Goal: Task Accomplishment & Management: Complete application form

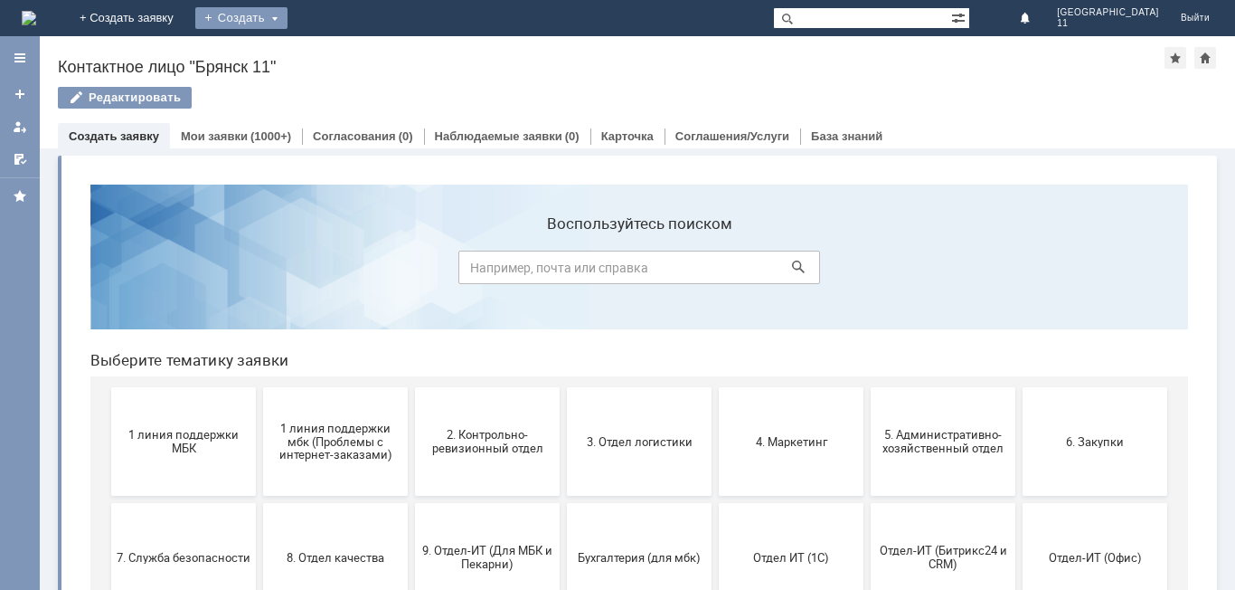
click at [288, 12] on div "Создать" at bounding box center [241, 18] width 92 height 22
click at [336, 63] on link "Заявка" at bounding box center [267, 54] width 137 height 22
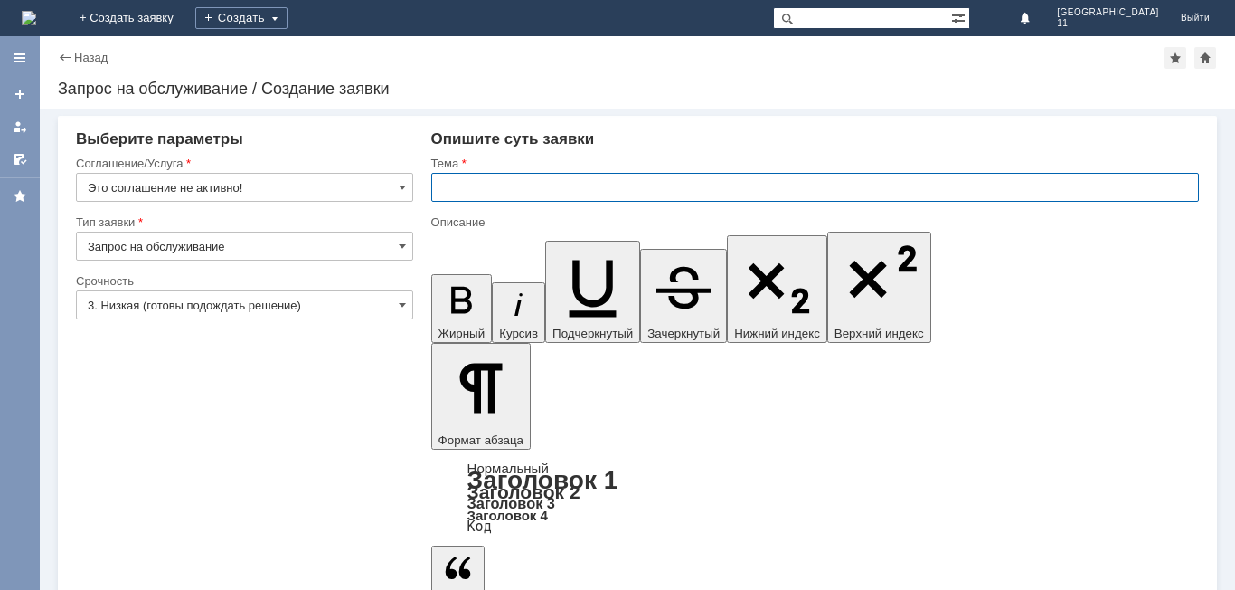
click at [433, 188] on input "text" at bounding box center [815, 187] width 768 height 29
drag, startPoint x: 443, startPoint y: 191, endPoint x: 700, endPoint y: 89, distance: 276.5
click at [700, 89] on div "Назад | Запрос на обслуживание / Создание заявки Запрос на обслуживание / Созда…" at bounding box center [638, 313] width 1196 height 554
type input "мбк 11 Брянск. Отложенные чеки"
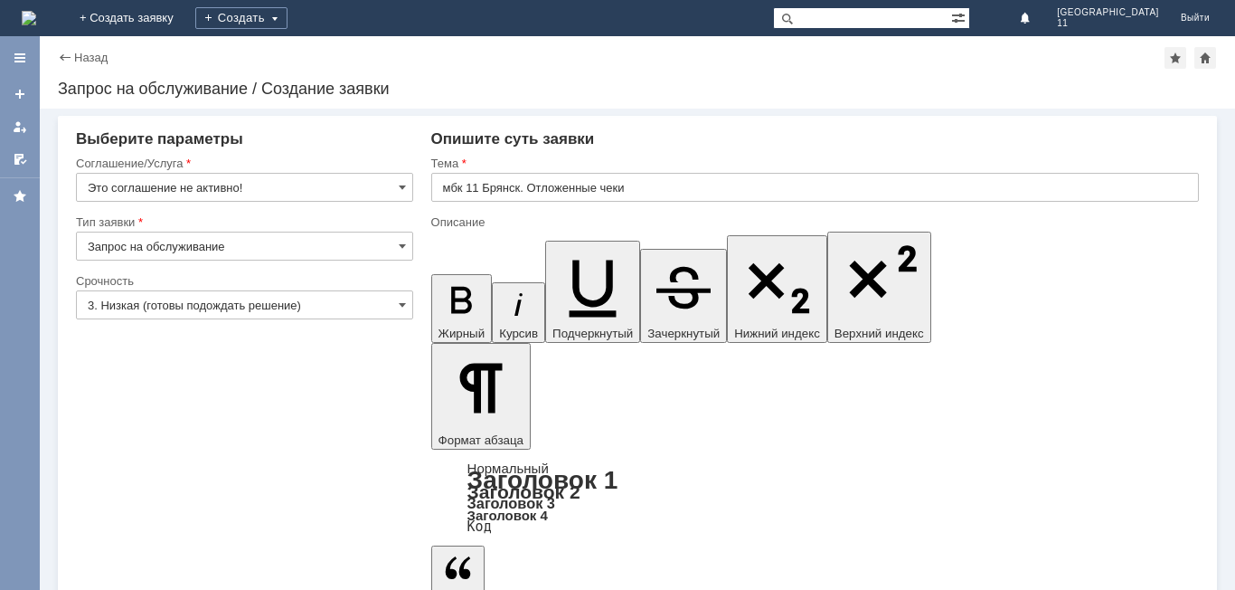
click at [402, 186] on span at bounding box center [402, 187] width 7 height 14
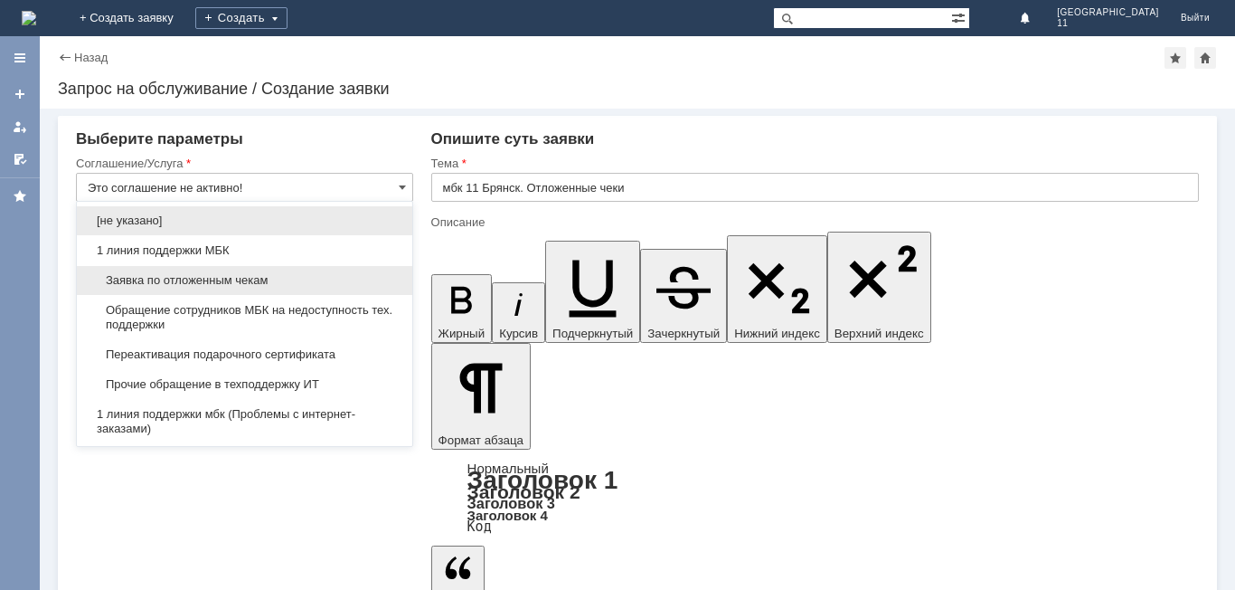
click at [323, 275] on span "Заявка по отложенным чекам" at bounding box center [245, 280] width 314 height 14
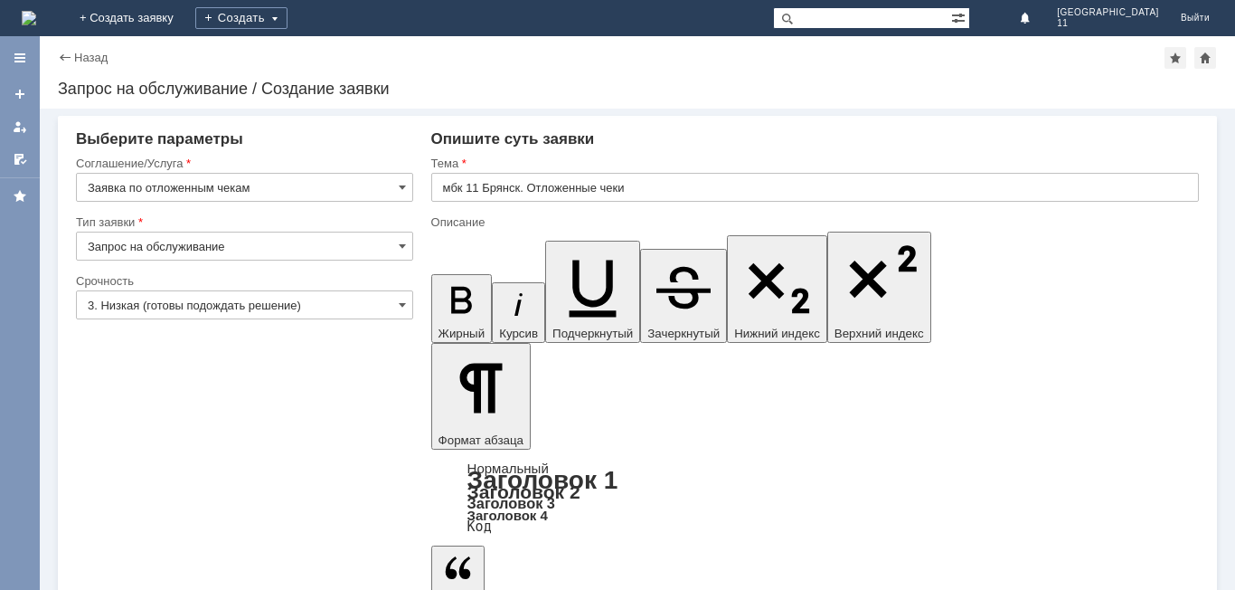
type input "Заявка по отложенным чекам"
click at [401, 307] on span at bounding box center [402, 305] width 7 height 14
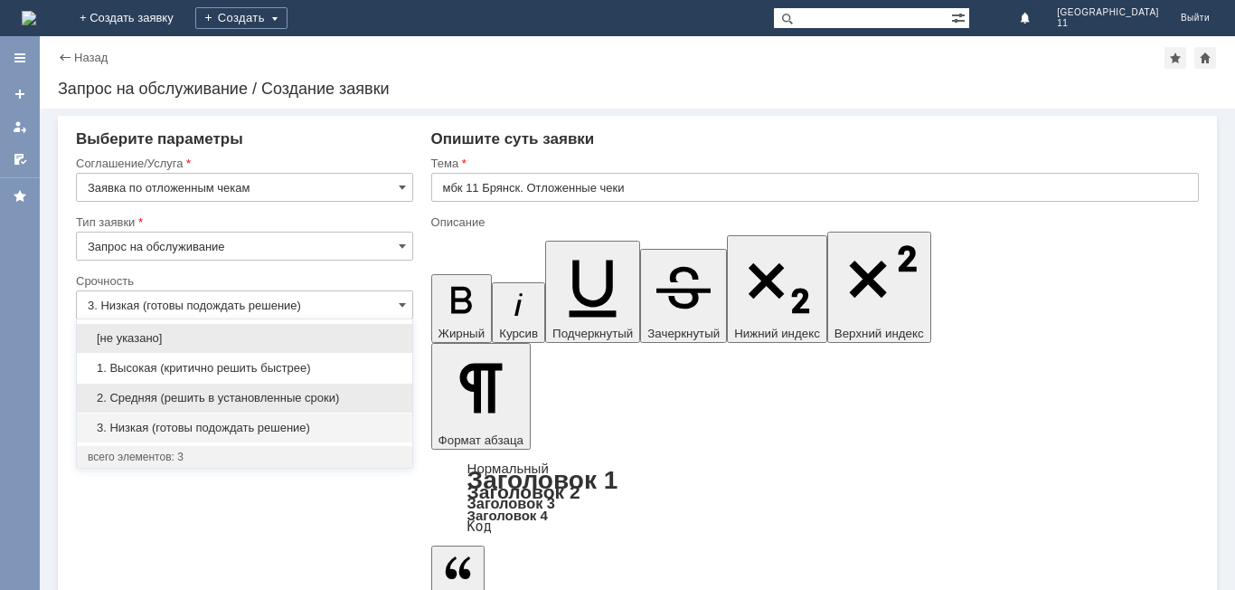
click at [318, 396] on span "2. Средняя (решить в установленные сроки)" at bounding box center [245, 398] width 314 height 14
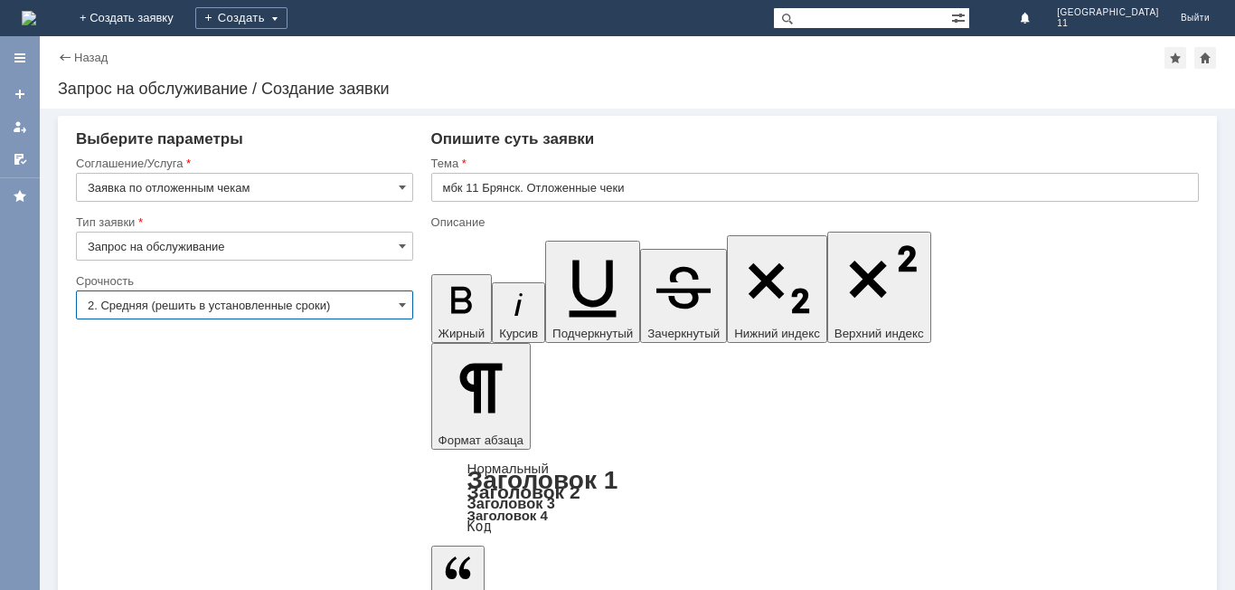
type input "2. Средняя (решить в установленные сроки)"
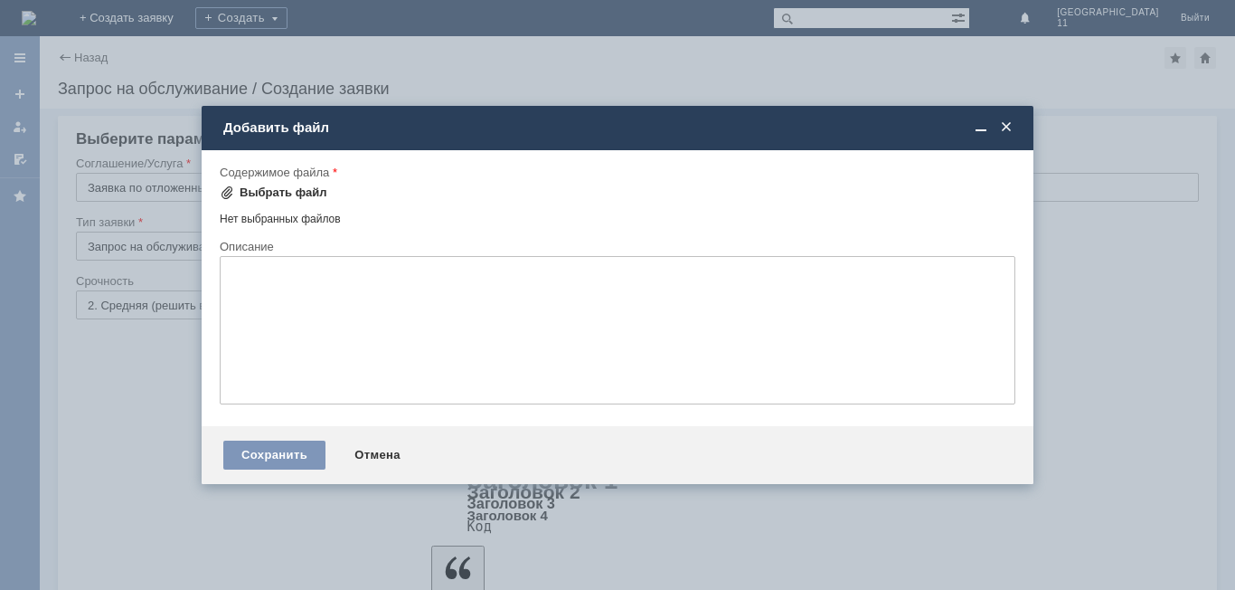
click at [276, 193] on div "Выбрать файл" at bounding box center [284, 192] width 88 height 14
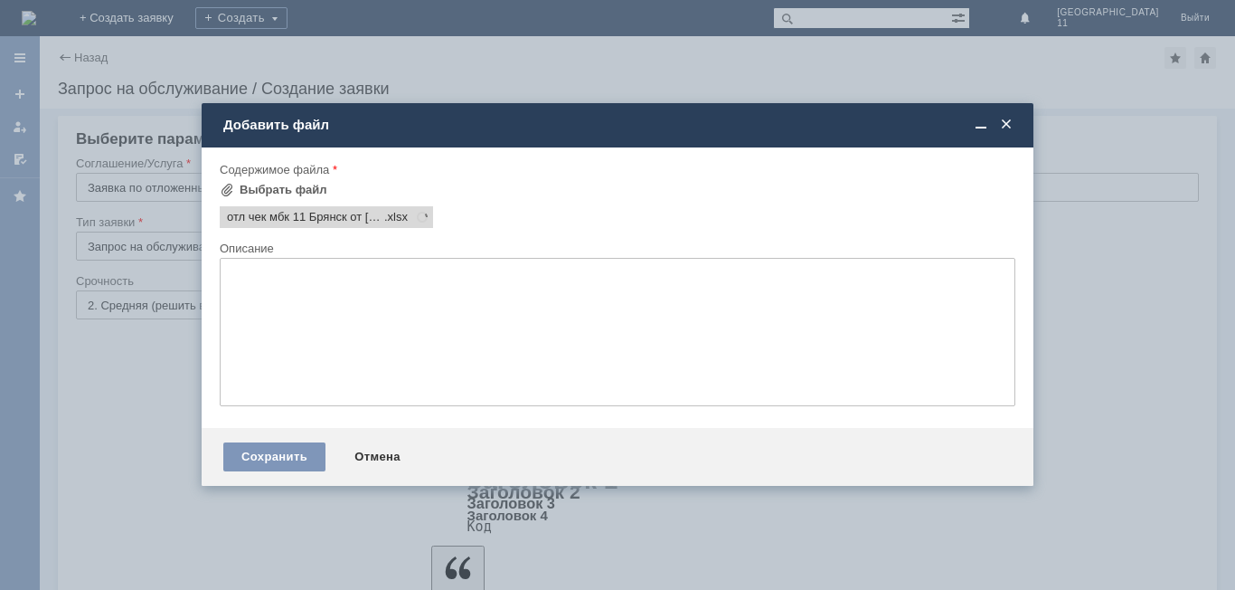
scroll to position [0, 0]
drag, startPoint x: 286, startPoint y: 451, endPoint x: 340, endPoint y: 488, distance: 65.2
click at [287, 451] on div "Сохранить" at bounding box center [274, 456] width 102 height 29
